Goal: Check status: Check status

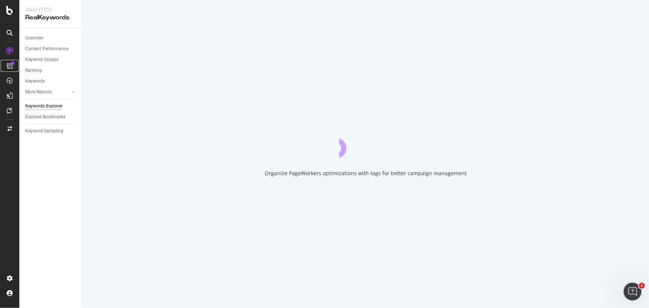
drag, startPoint x: 0, startPoint y: 0, endPoint x: 9, endPoint y: 65, distance: 65.3
click at [9, 65] on icon at bounding box center [10, 66] width 6 height 6
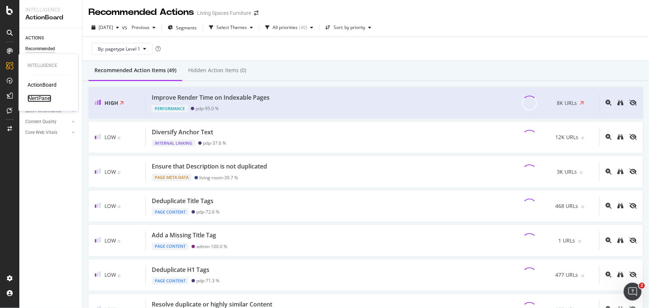
drag, startPoint x: 41, startPoint y: 100, endPoint x: 45, endPoint y: 101, distance: 4.4
click at [41, 100] on div "AlertPanel" at bounding box center [40, 98] width 24 height 7
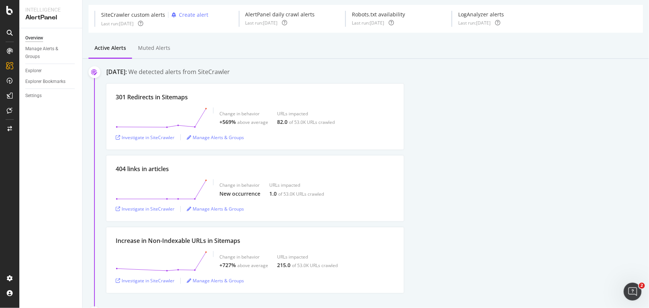
scroll to position [67, 0]
